Goal: Find contact information: Find contact information

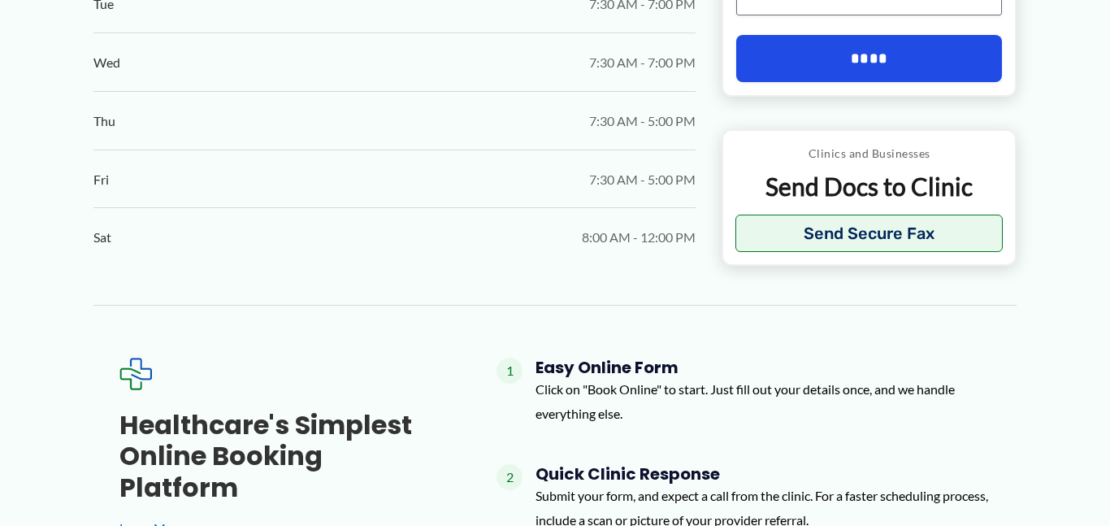
scroll to position [1147, 0]
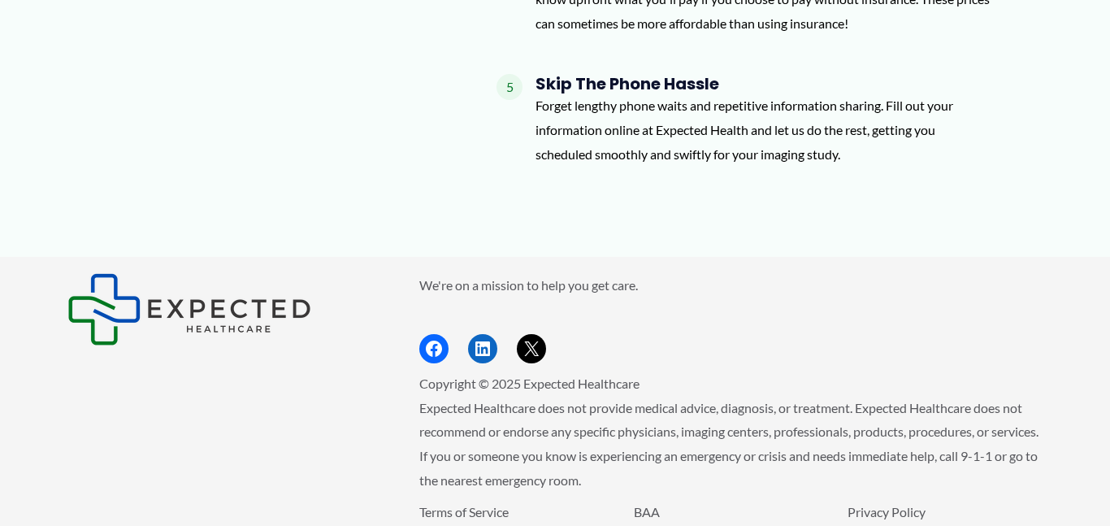
scroll to position [1930, 0]
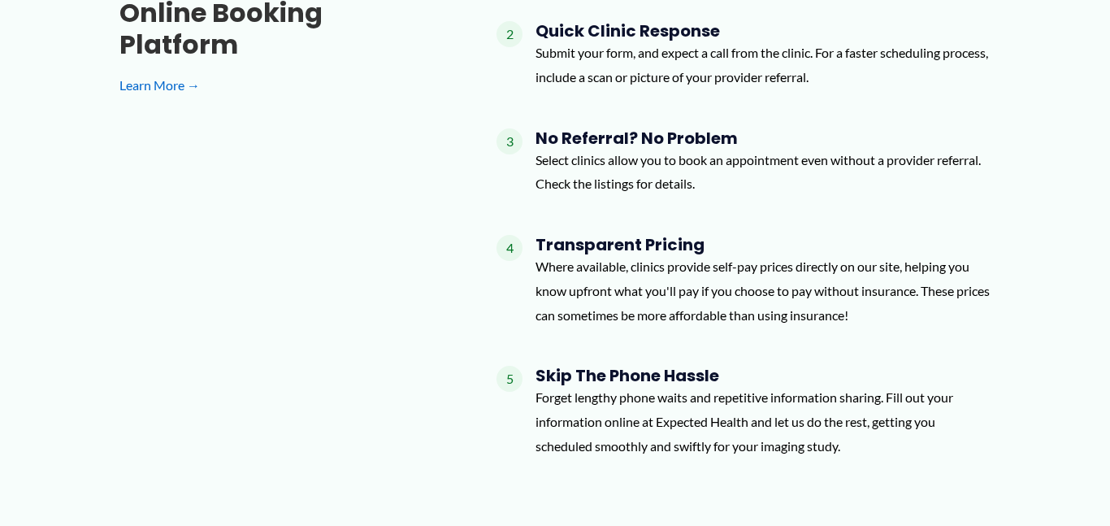
scroll to position [1572, 0]
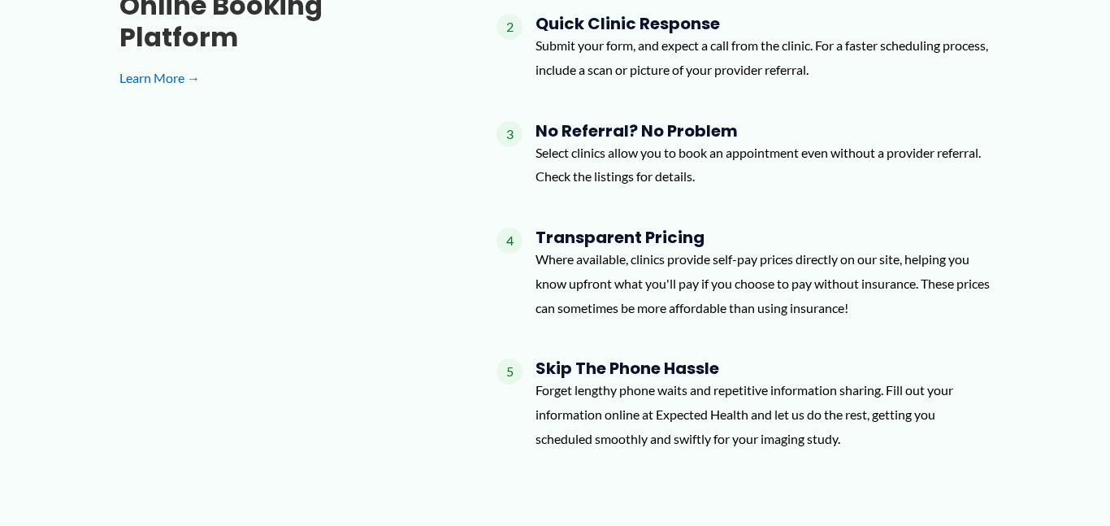
click at [703, 418] on p "Forget lengthy phone waits and repetitive information sharing. Fill out your in…" at bounding box center [763, 414] width 455 height 72
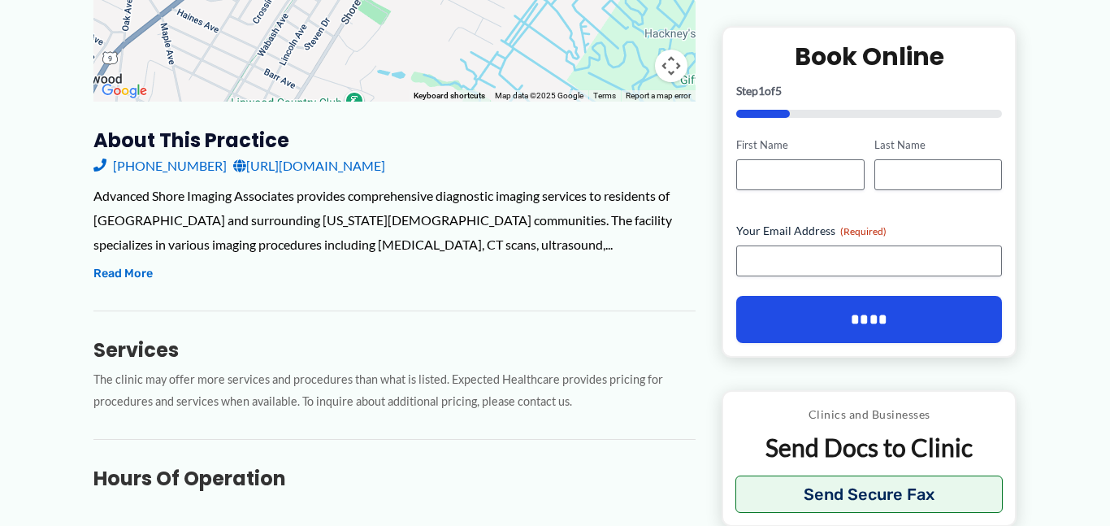
scroll to position [472, 0]
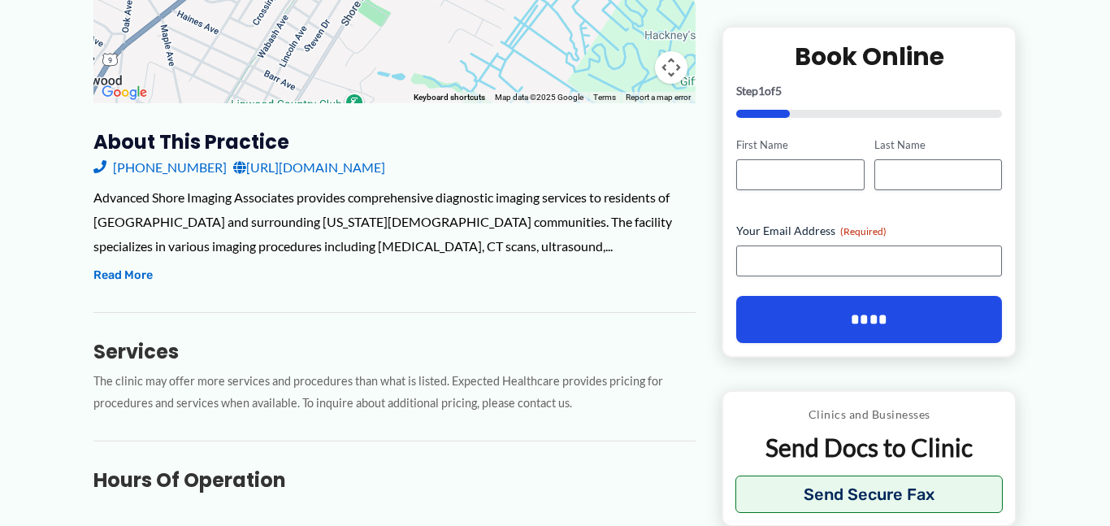
click at [346, 166] on link "[URL][DOMAIN_NAME]" at bounding box center [309, 167] width 152 height 24
